Goal: Task Accomplishment & Management: Use online tool/utility

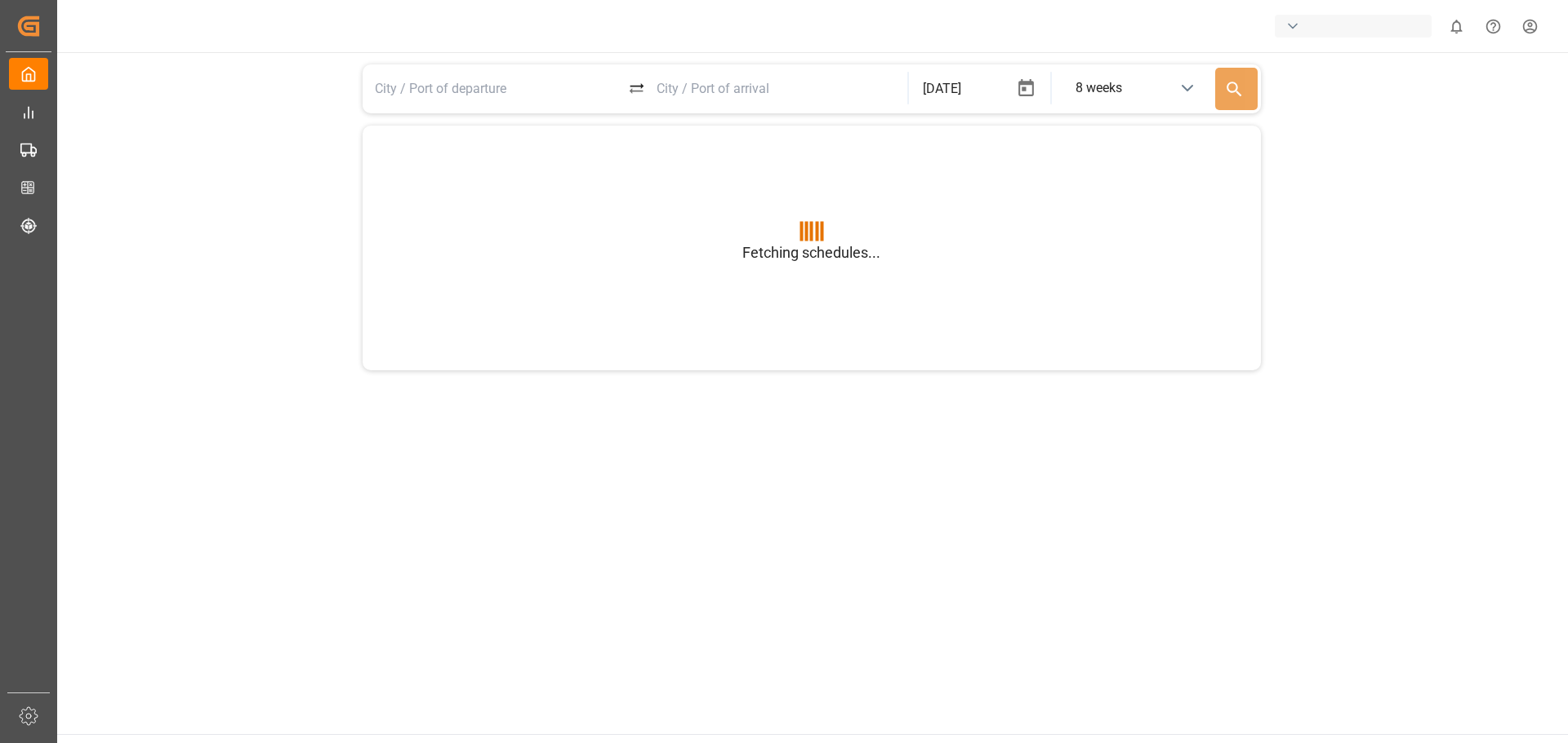
type input "BEANR"
type input "USGXX"
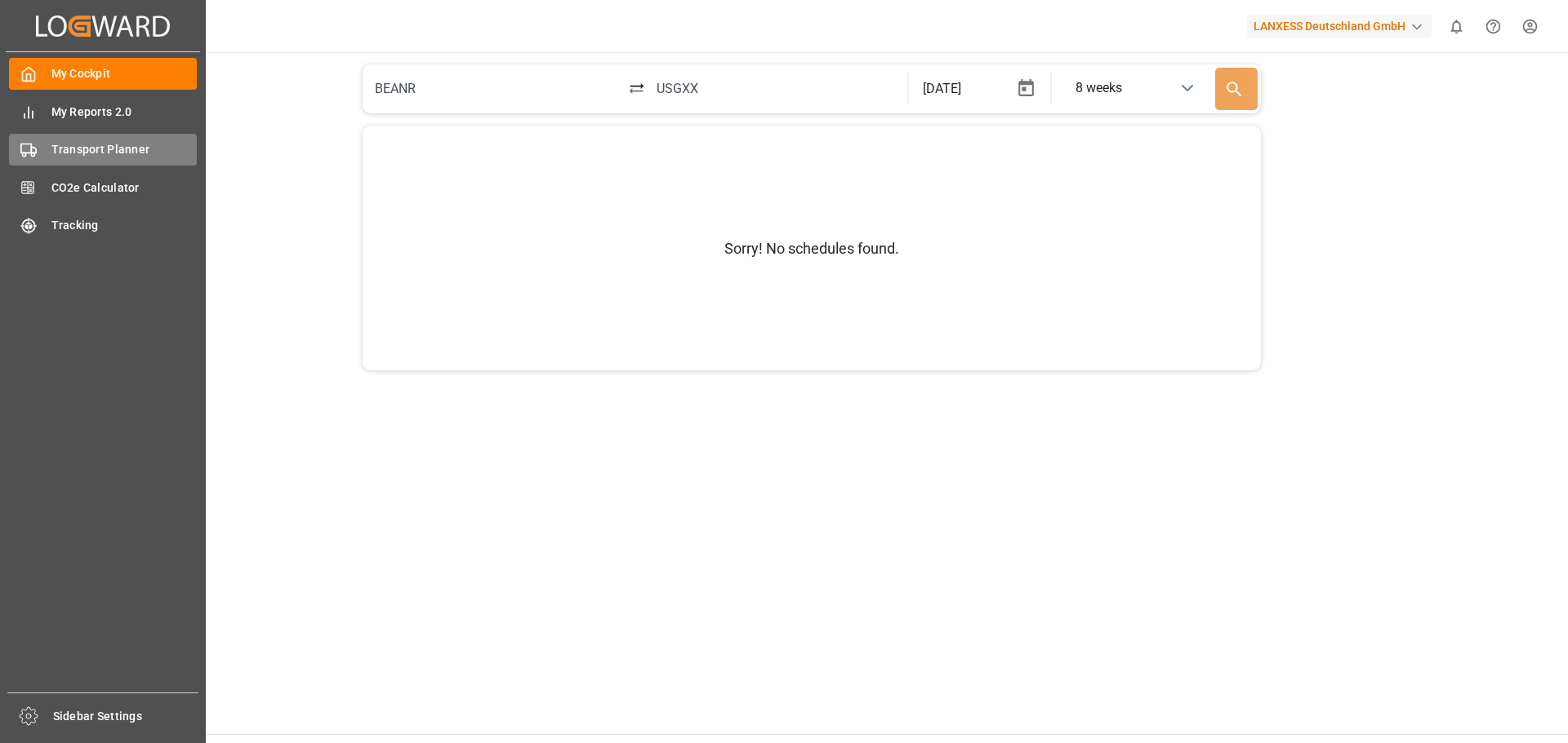
click at [64, 149] on span "Transport Planner" at bounding box center [125, 149] width 146 height 17
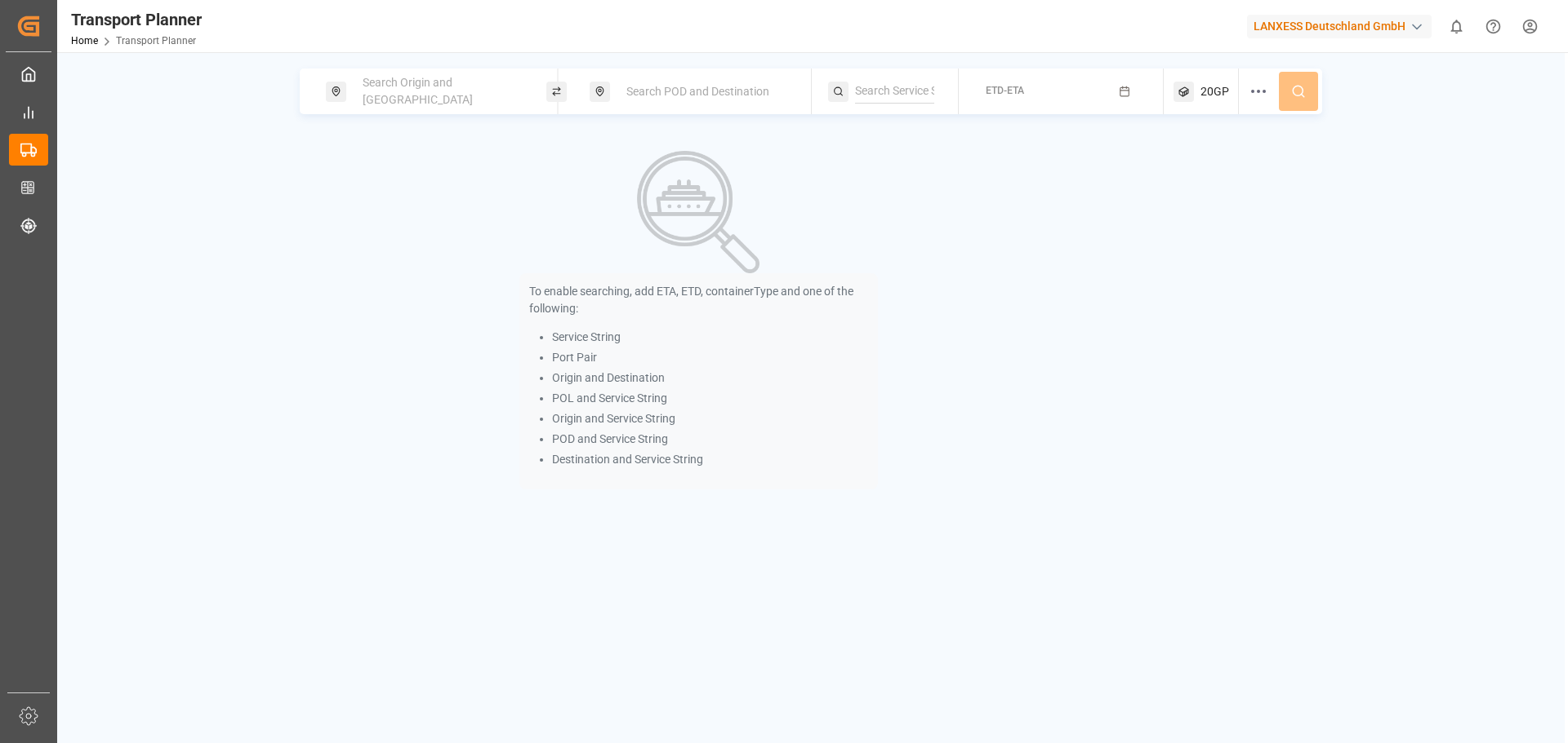
click at [426, 78] on div "Search Origin and [GEOGRAPHIC_DATA]" at bounding box center [441, 91] width 177 height 47
click at [398, 209] on input at bounding box center [427, 221] width 164 height 24
click at [417, 209] on input at bounding box center [427, 221] width 164 height 24
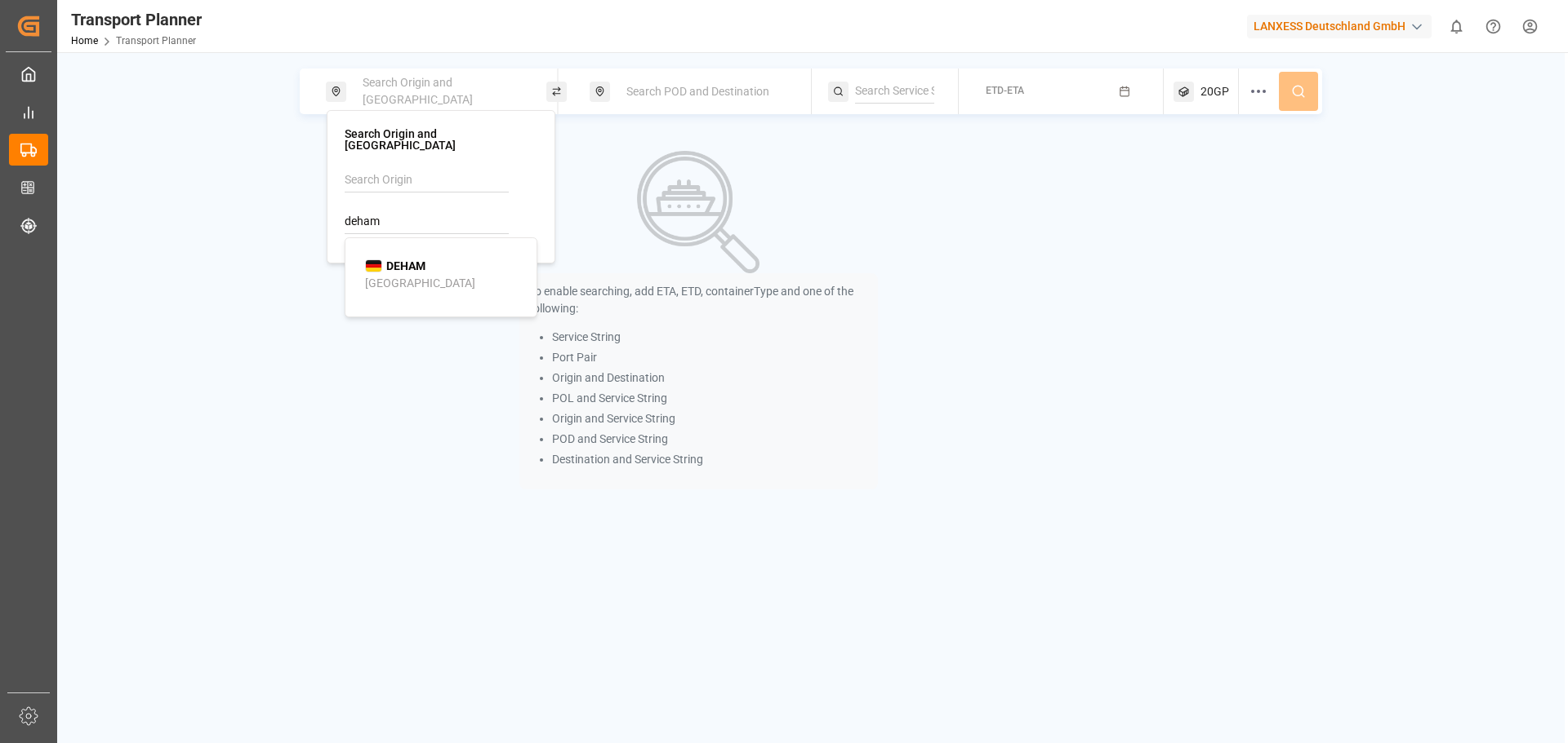
click at [404, 259] on b "DEHAM" at bounding box center [406, 265] width 39 height 13
type input "DEHAM"
click at [653, 73] on div "Search POD and Destination" at bounding box center [699, 91] width 220 height 45
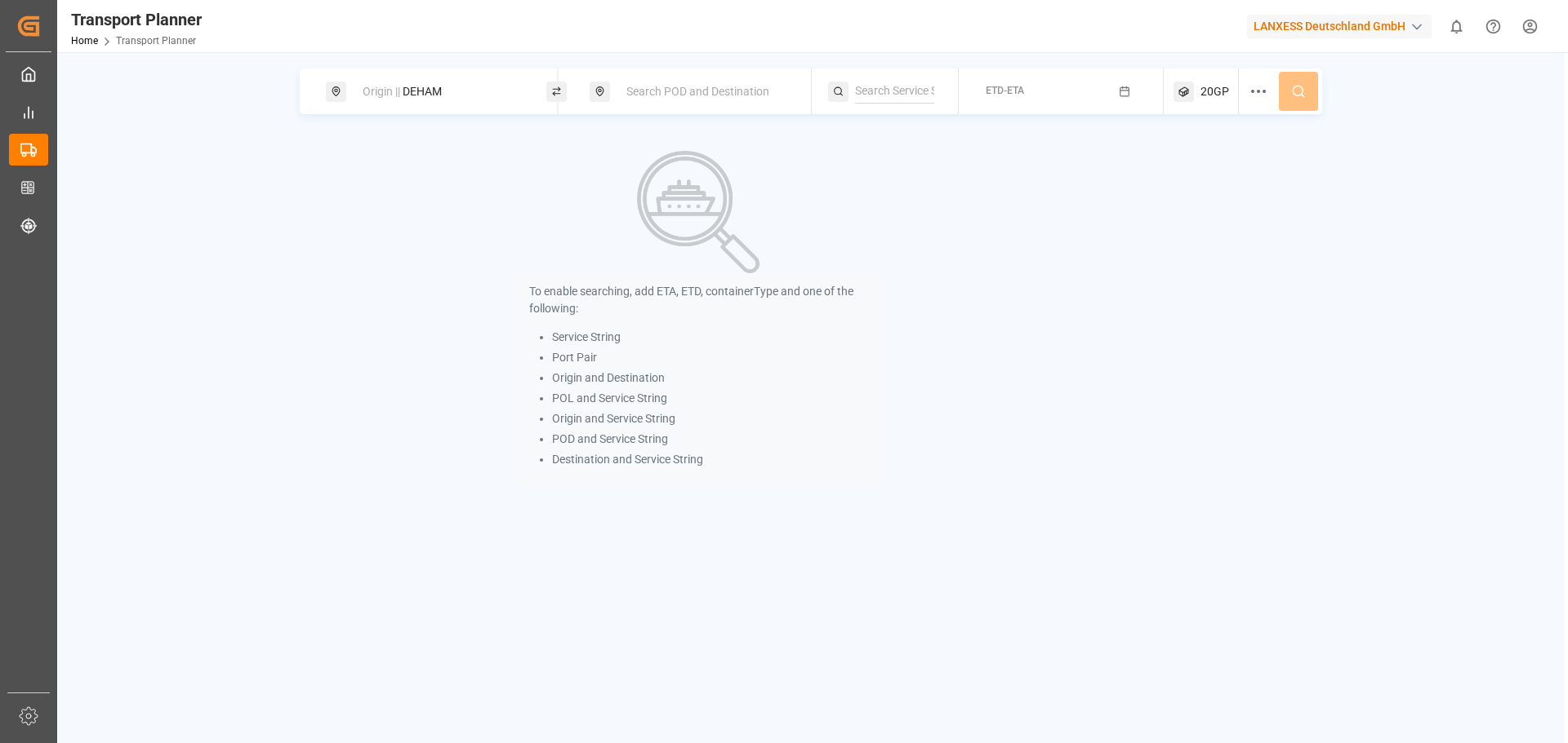
click at [652, 85] on span "Search POD and Destination" at bounding box center [698, 91] width 143 height 13
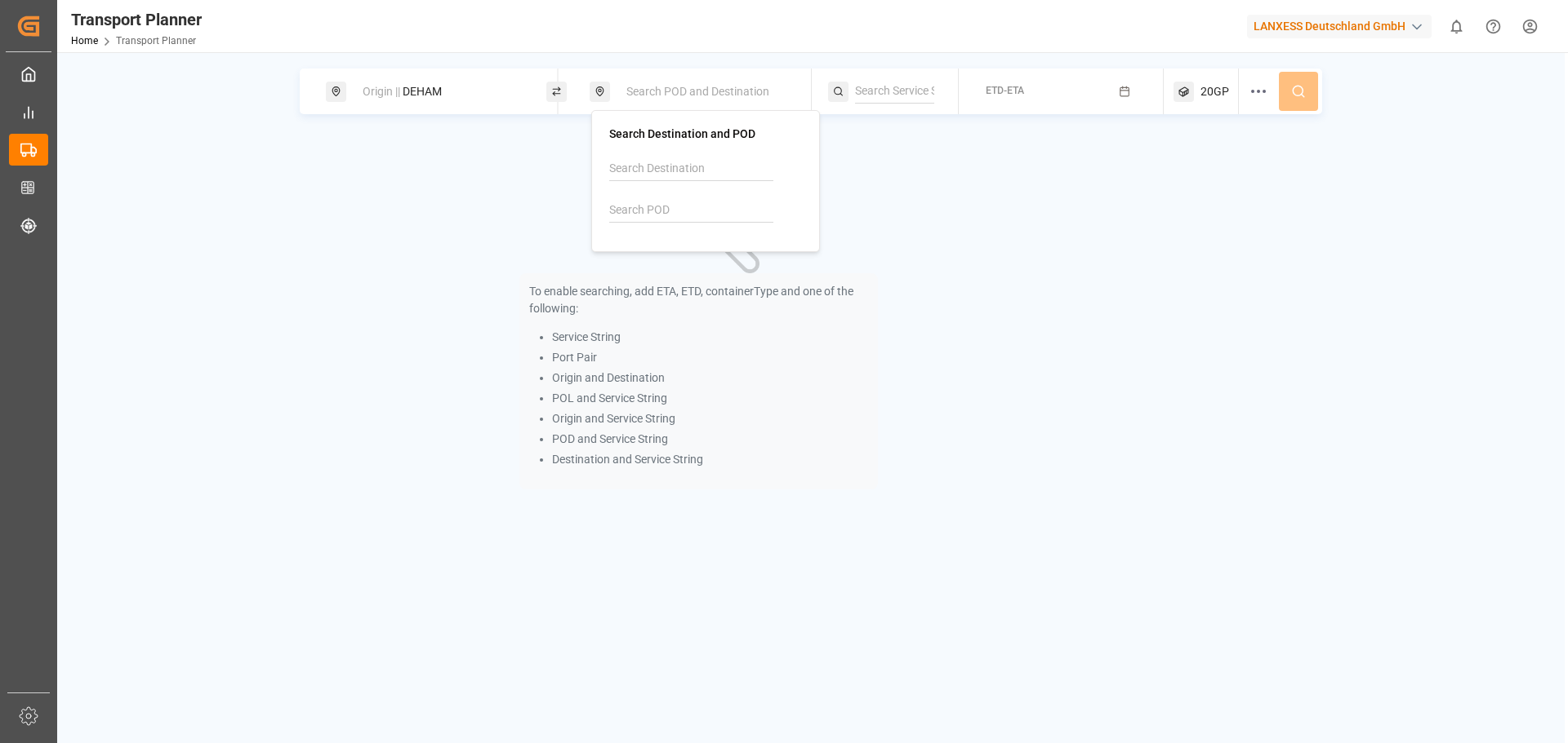
click at [649, 205] on input at bounding box center [691, 210] width 164 height 24
click at [671, 260] on b "VNCLI" at bounding box center [667, 254] width 33 height 13
type input "VNCLI"
click at [1035, 87] on button "ETD-ETA" at bounding box center [1061, 92] width 185 height 32
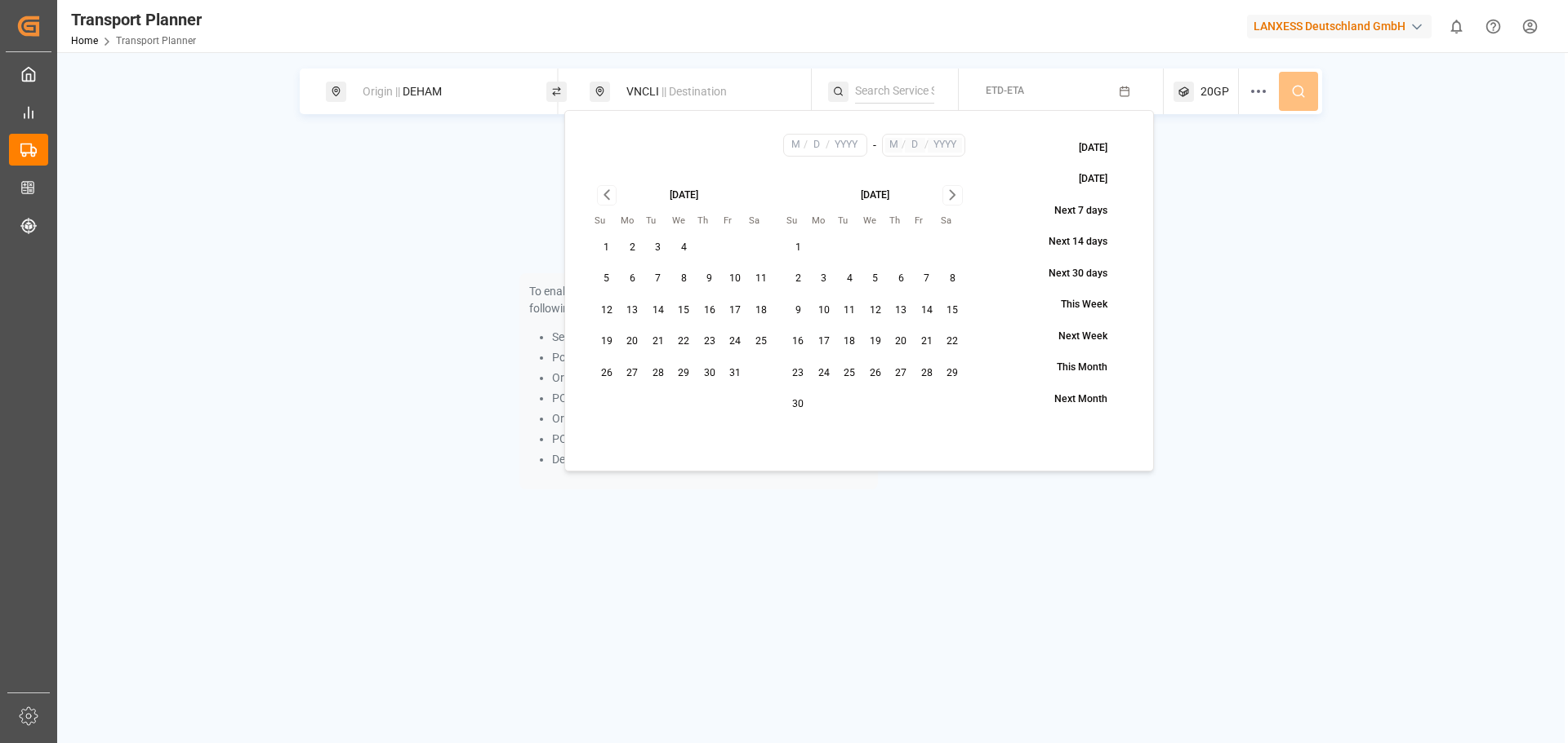
click at [714, 308] on button "16" at bounding box center [709, 310] width 26 height 26
type input "10"
type input "16"
type input "2025"
click at [953, 195] on icon "Go to next month" at bounding box center [952, 195] width 19 height 20
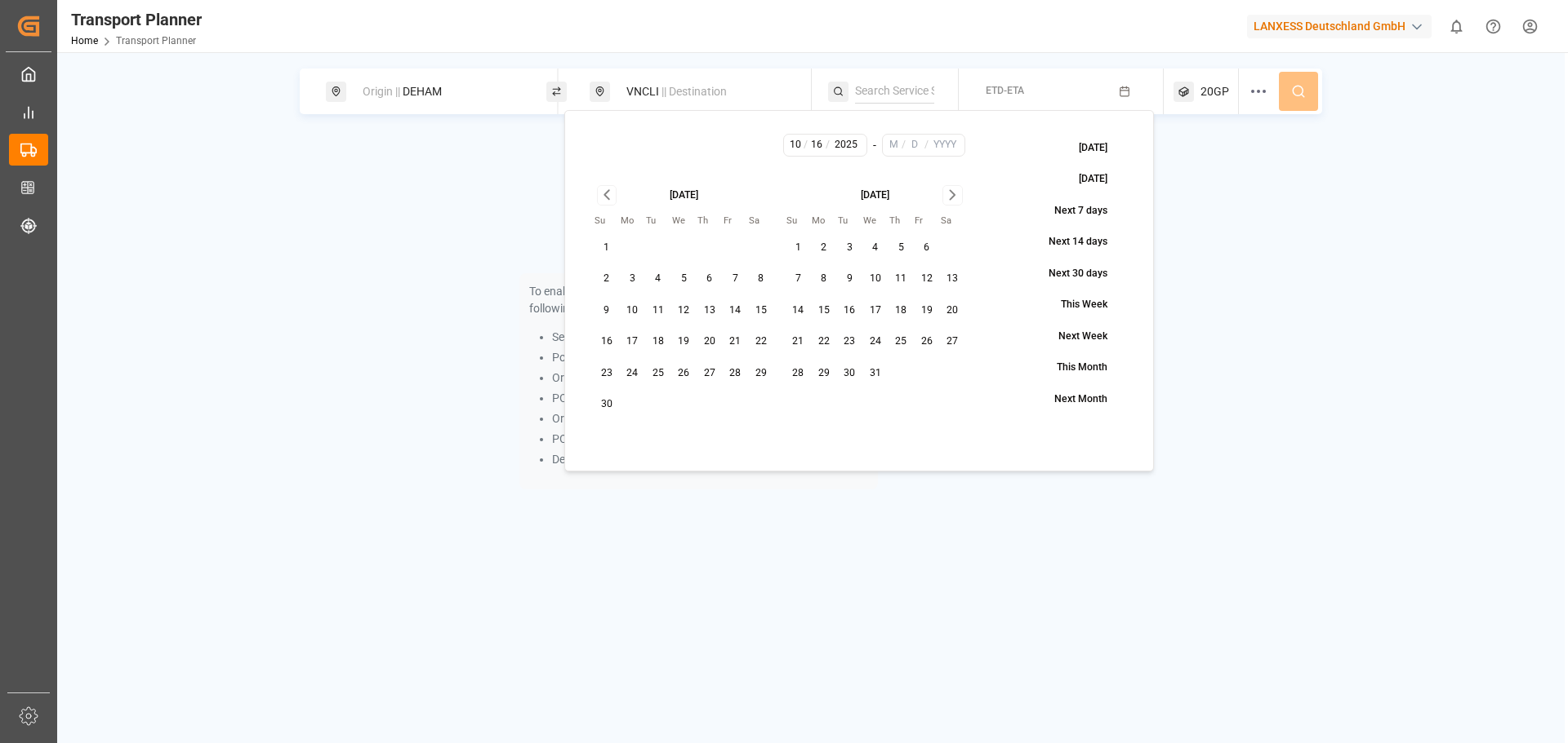
click at [876, 365] on button "31" at bounding box center [874, 373] width 26 height 26
type input "12"
type input "31"
type input "2025"
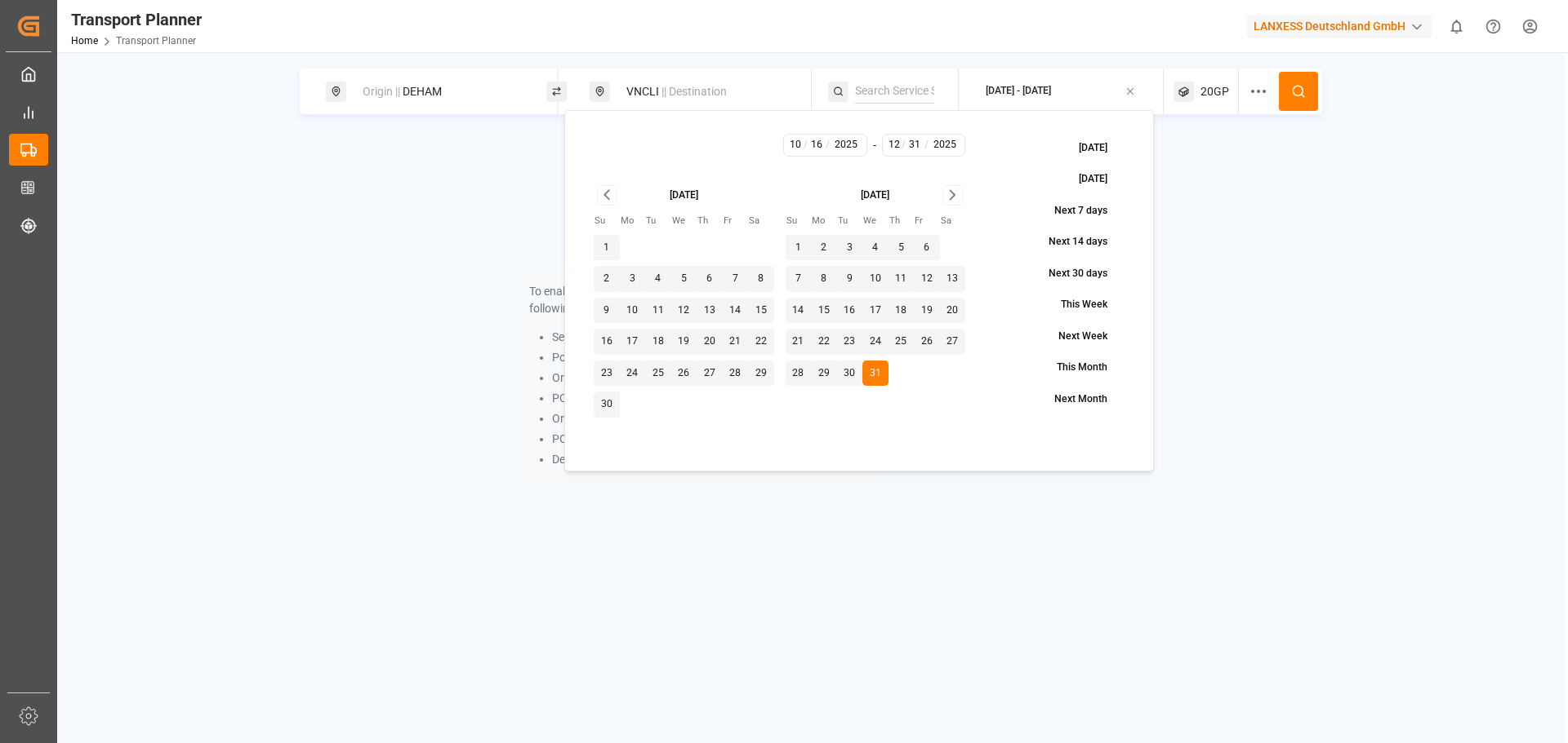
click at [1307, 91] on button at bounding box center [1298, 92] width 39 height 39
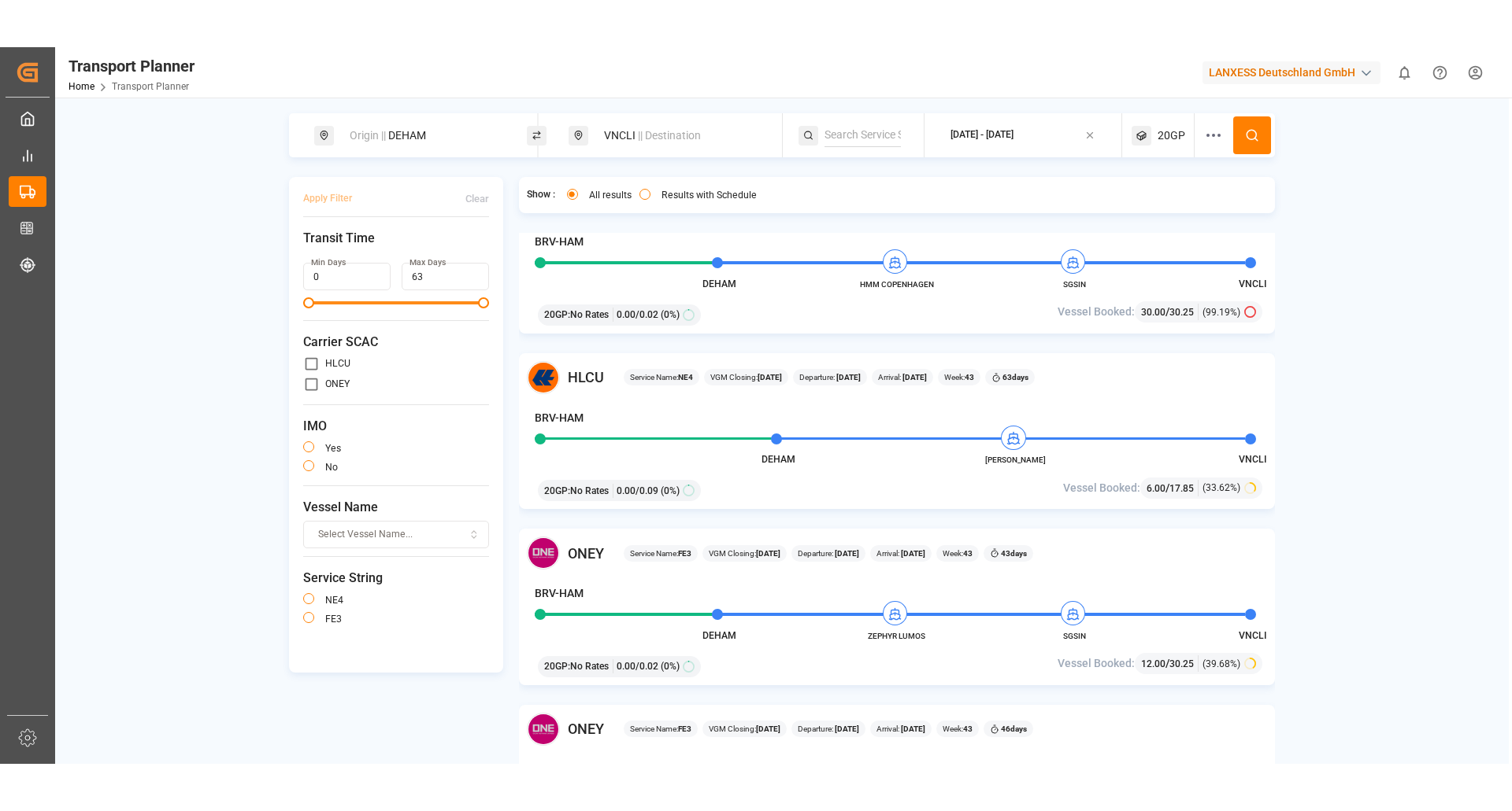
scroll to position [787, 0]
